Goal: Information Seeking & Learning: Learn about a topic

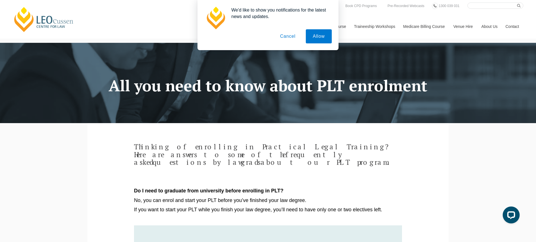
click at [288, 38] on button "Cancel" at bounding box center [288, 36] width 30 height 14
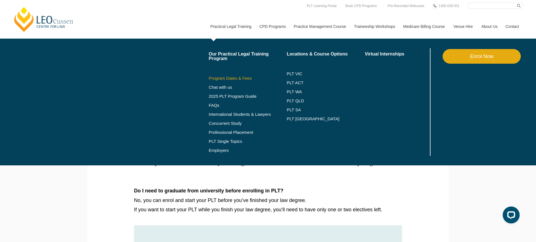
click at [220, 79] on link "Program Dates & Fees" at bounding box center [248, 78] width 78 height 5
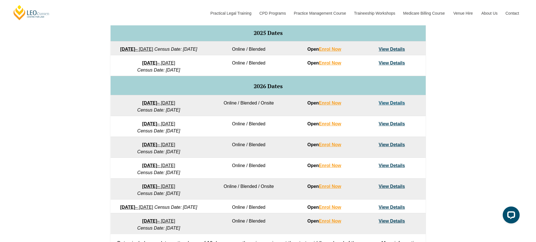
scroll to position [302, 0]
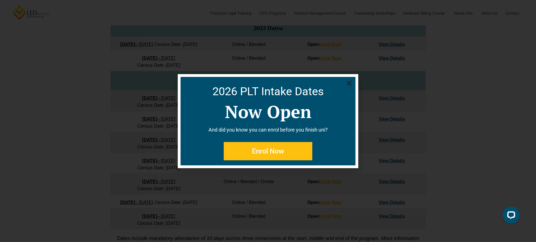
click at [352, 84] on icon "Close" at bounding box center [349, 83] width 7 height 7
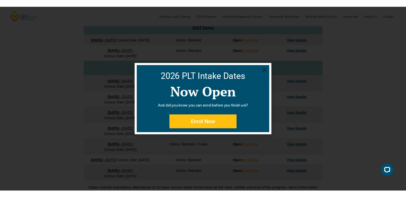
scroll to position [302, 0]
